Goal: Find specific page/section: Find specific page/section

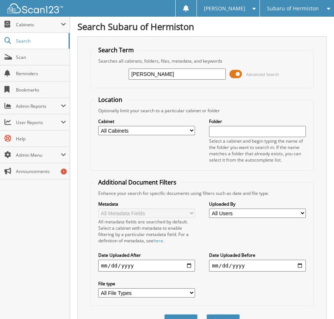
type input "[PERSON_NAME]"
click at [207, 315] on button "Search" at bounding box center [223, 322] width 33 height 14
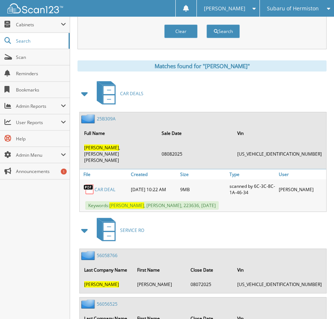
scroll to position [334, 0]
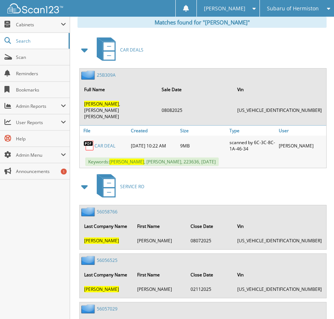
click at [108, 143] on link "CAR DEAL" at bounding box center [105, 146] width 21 height 6
click at [102, 75] on link "25B309A" at bounding box center [106, 75] width 19 height 6
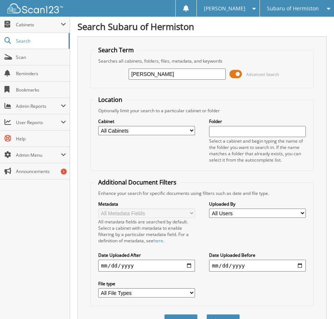
type input "[PERSON_NAME]"
click at [207, 315] on button "Search" at bounding box center [223, 322] width 33 height 14
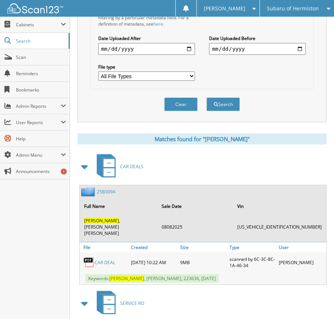
scroll to position [223, 0]
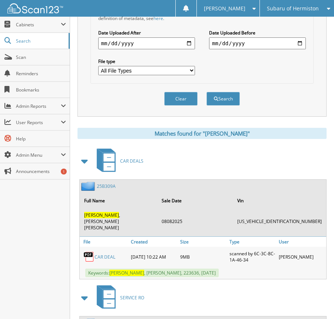
click at [106, 185] on link "25B309A" at bounding box center [106, 186] width 19 height 6
